Goal: Find specific page/section: Find specific page/section

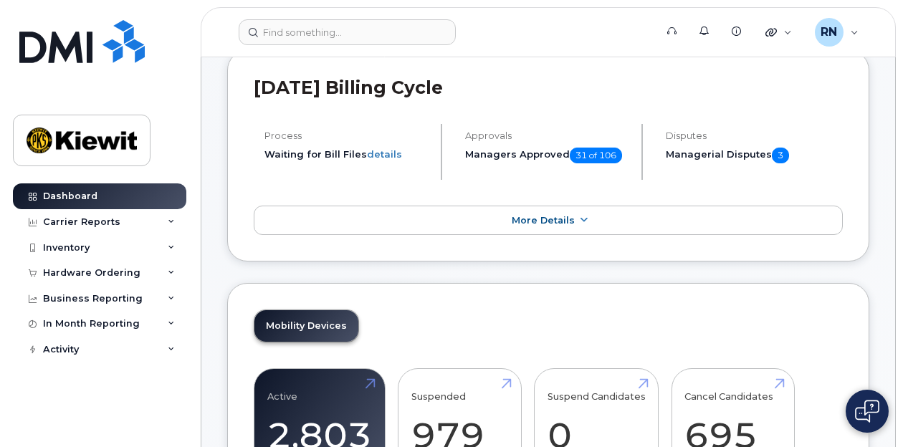
scroll to position [233, 0]
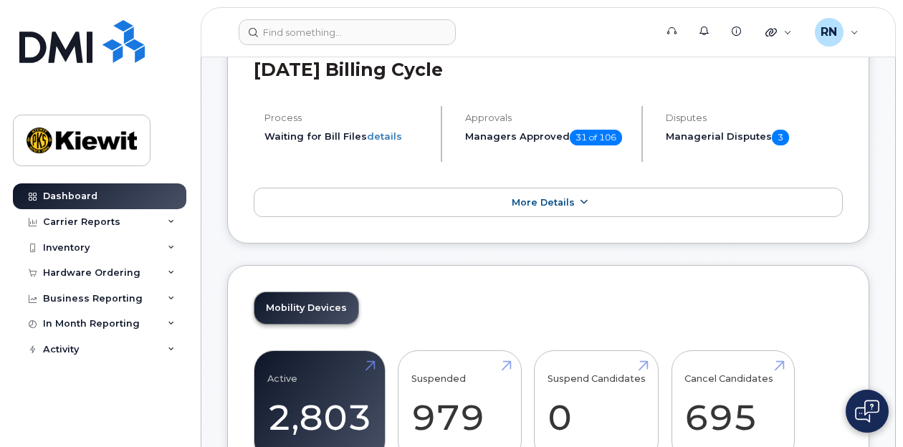
click at [582, 207] on icon at bounding box center [583, 202] width 11 height 9
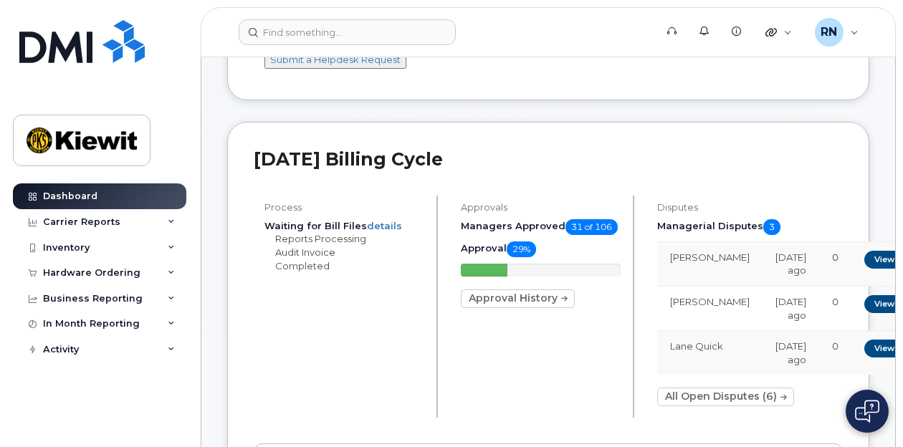
scroll to position [0, 0]
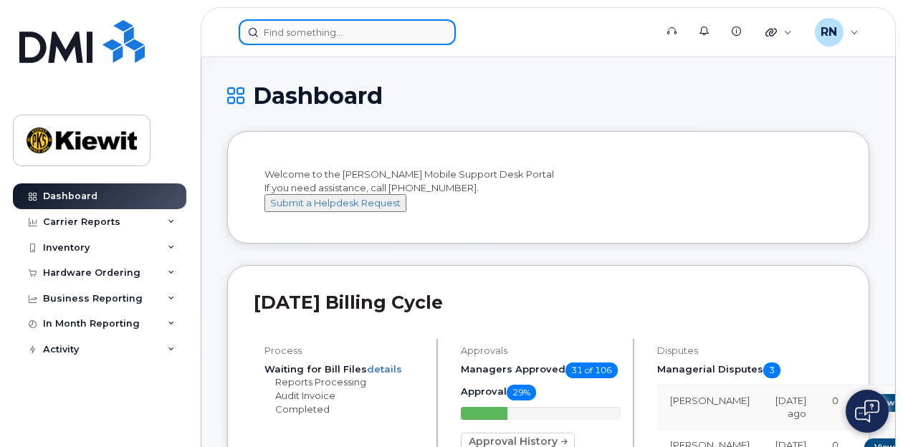
drag, startPoint x: 335, startPoint y: 37, endPoint x: 312, endPoint y: 31, distance: 23.6
click at [334, 37] on input at bounding box center [347, 32] width 217 height 26
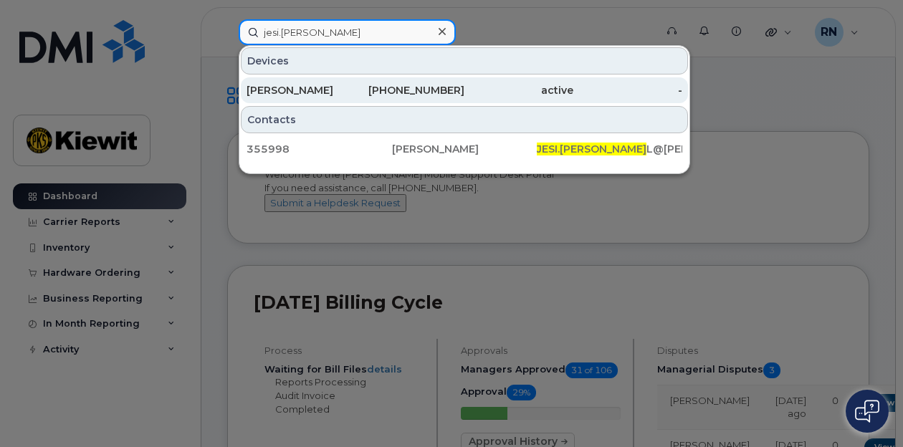
type input "jesi.[PERSON_NAME]"
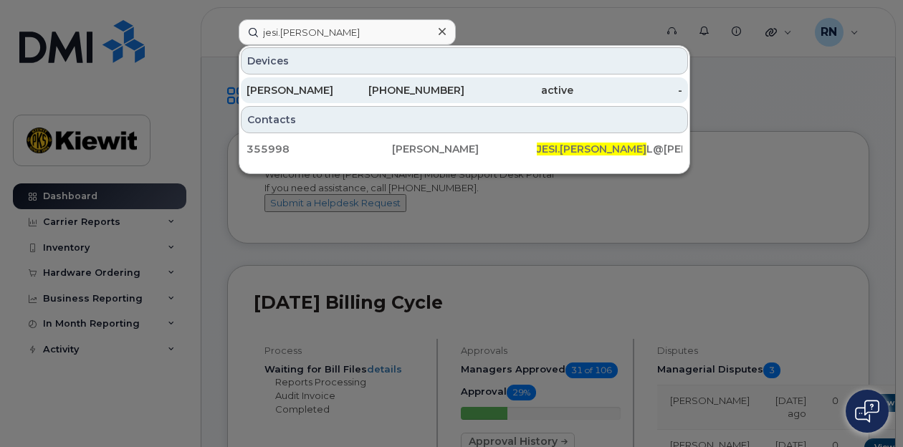
click at [327, 95] on div "[PERSON_NAME]" at bounding box center [301, 90] width 109 height 14
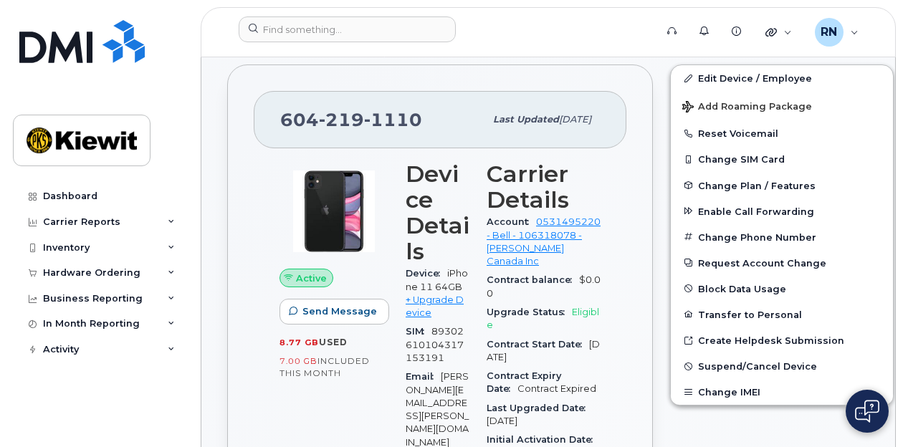
scroll to position [412, 0]
